Goal: Task Accomplishment & Management: Manage account settings

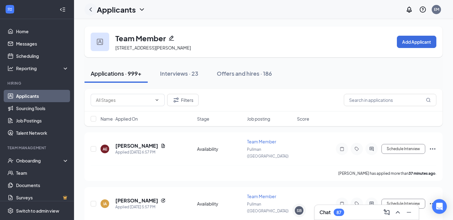
click at [91, 9] on icon "ChevronLeft" at bounding box center [90, 9] width 7 height 7
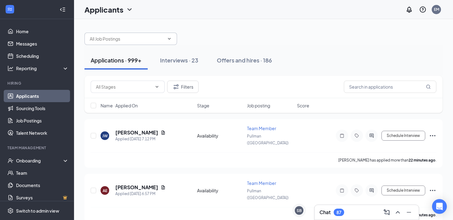
click at [97, 37] on input "text" at bounding box center [127, 38] width 75 height 7
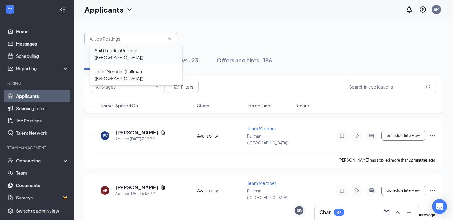
click at [109, 53] on div "Shift Leader (Pullman ([GEOGRAPHIC_DATA]))" at bounding box center [136, 54] width 83 height 14
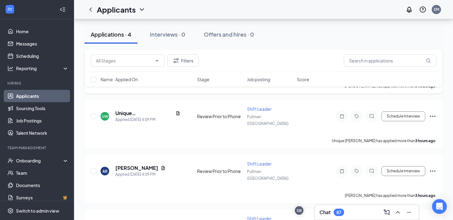
scroll to position [104, 0]
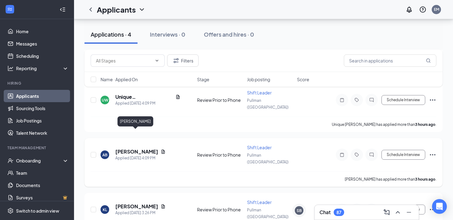
click at [127, 149] on h5 "[PERSON_NAME]" at bounding box center [136, 152] width 43 height 7
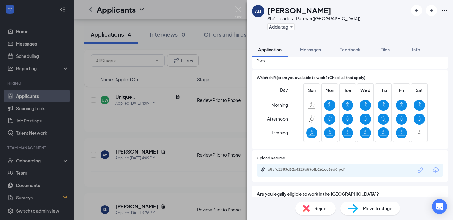
scroll to position [409, 0]
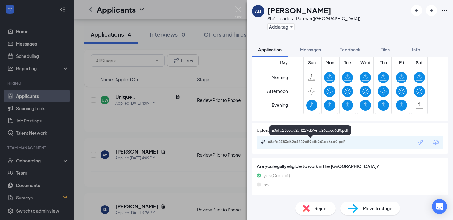
click at [284, 142] on div "a8afd2383d62c4229d59efb261cc66d0.pdf" at bounding box center [311, 142] width 86 height 5
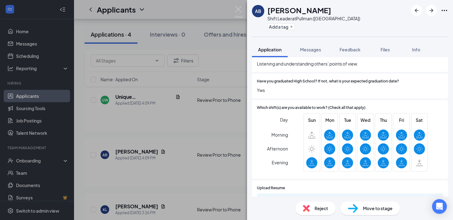
scroll to position [251, 0]
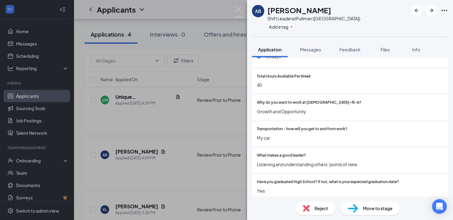
click at [191, 126] on div "AB [PERSON_NAME] Shift Leader at [GEOGRAPHIC_DATA] ([GEOGRAPHIC_DATA]) Add a ta…" at bounding box center [226, 110] width 453 height 220
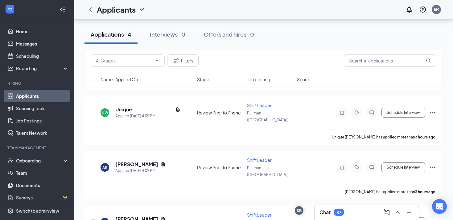
scroll to position [75, 0]
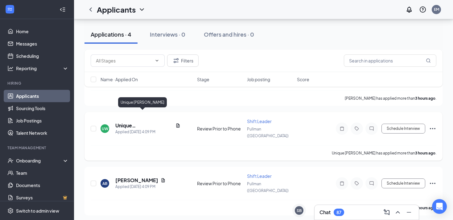
click at [143, 122] on h5 "Unique [PERSON_NAME]" at bounding box center [144, 125] width 58 height 7
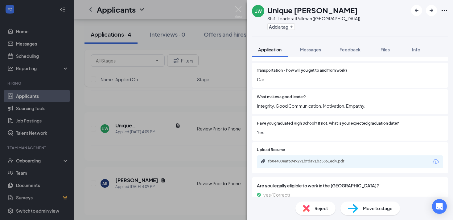
scroll to position [346, 0]
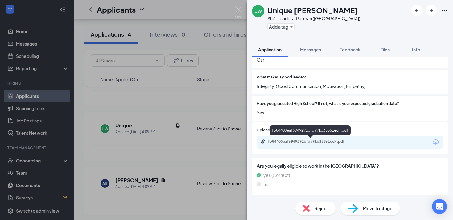
click at [291, 141] on div "fb84400eaf6949291bfda91b35861ed4.pdf" at bounding box center [311, 141] width 86 height 5
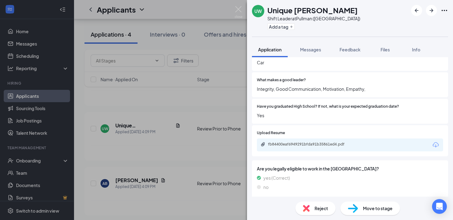
click at [180, 137] on div "UW Unique [PERSON_NAME] Shift Leader at [GEOGRAPHIC_DATA] ([GEOGRAPHIC_DATA]) A…" at bounding box center [226, 110] width 453 height 220
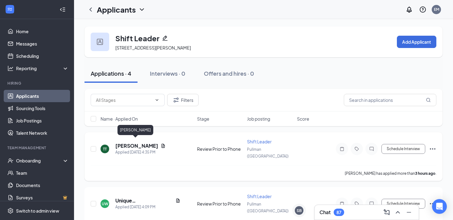
click at [138, 143] on h5 "[PERSON_NAME]" at bounding box center [136, 146] width 43 height 7
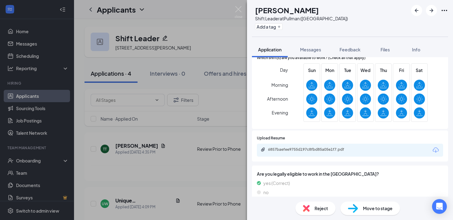
scroll to position [416, 0]
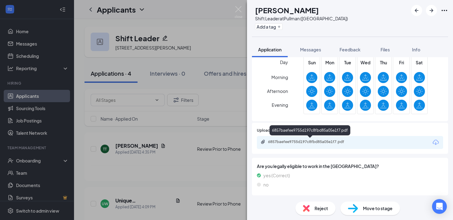
click at [283, 142] on div "6857baefee9755d197c8fbd85a05e1f7.pdf" at bounding box center [311, 142] width 86 height 5
